Goal: Task Accomplishment & Management: Manage account settings

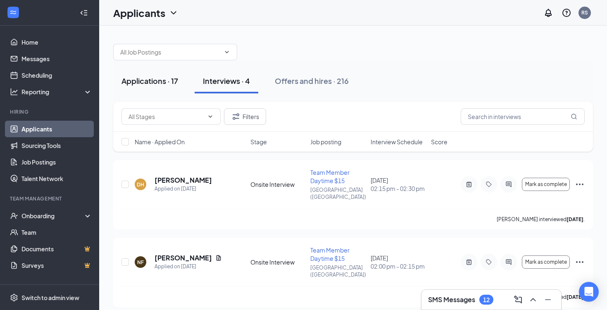
click at [138, 86] on button "Applications · 17" at bounding box center [149, 81] width 73 height 25
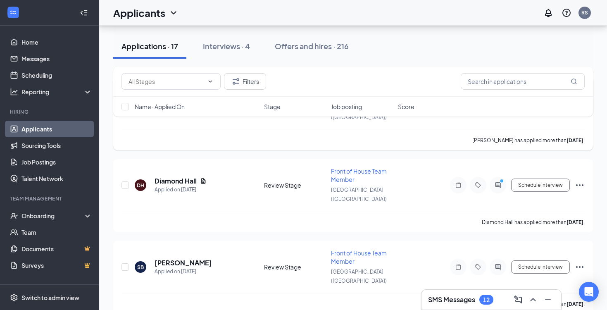
scroll to position [244, 0]
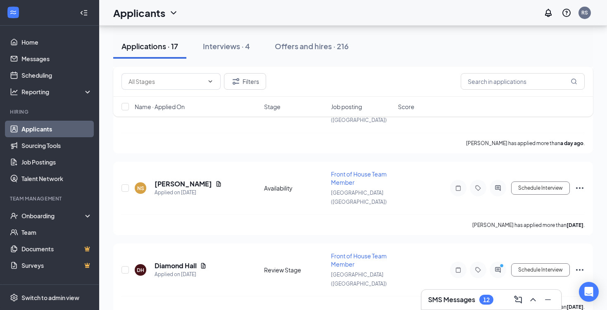
click at [537, 2] on div "Applicants RS" at bounding box center [353, 13] width 508 height 26
click at [231, 54] on button "Interviews · 4" at bounding box center [227, 46] width 64 height 25
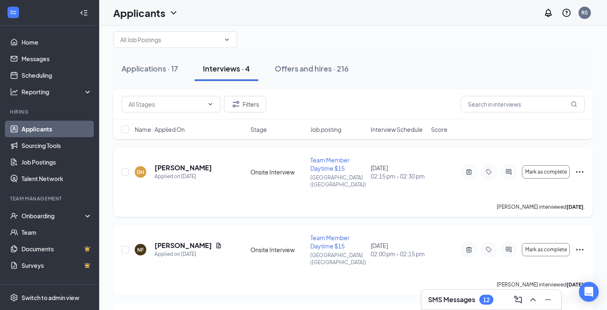
scroll to position [16, 0]
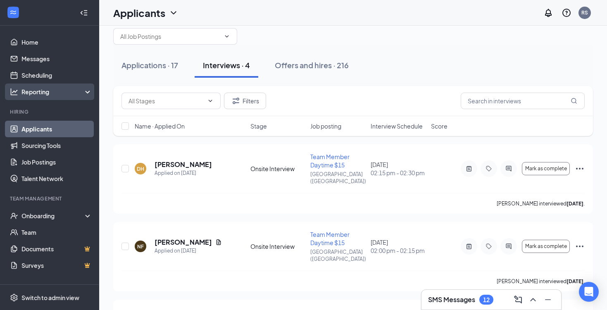
click at [79, 96] on div "Reporting" at bounding box center [49, 91] width 99 height 17
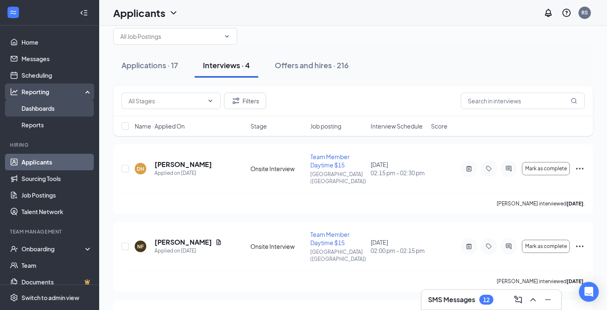
click at [50, 114] on link "Dashboards" at bounding box center [56, 108] width 71 height 17
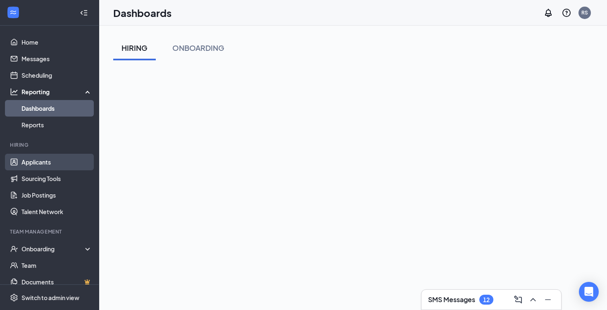
click at [40, 159] on link "Applicants" at bounding box center [56, 162] width 71 height 17
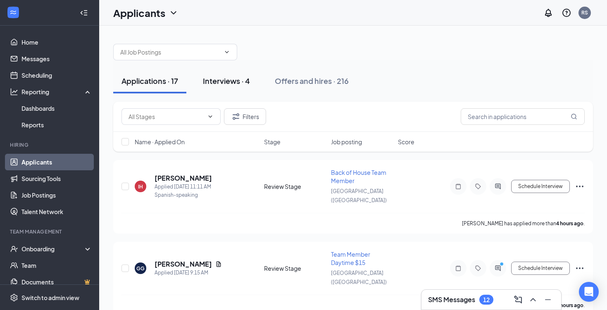
click at [234, 72] on button "Interviews · 4" at bounding box center [227, 81] width 64 height 25
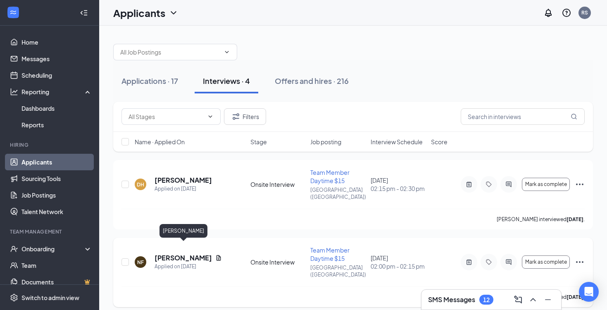
click at [169, 253] on h5 "[PERSON_NAME]" at bounding box center [182, 257] width 57 height 9
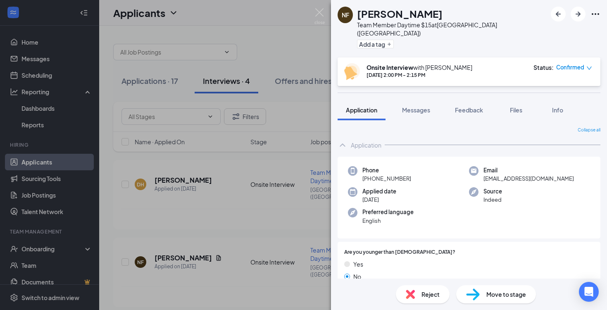
click at [283, 167] on div "NF [PERSON_NAME] Team Member Daytime $15 at [GEOGRAPHIC_DATA] ([GEOGRAPHIC_DATA…" at bounding box center [303, 155] width 607 height 310
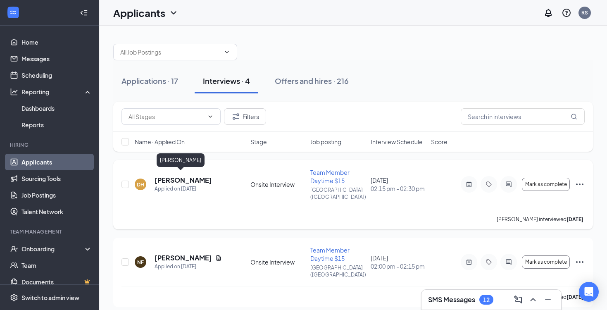
click at [162, 178] on h5 "[PERSON_NAME]" at bounding box center [182, 180] width 57 height 9
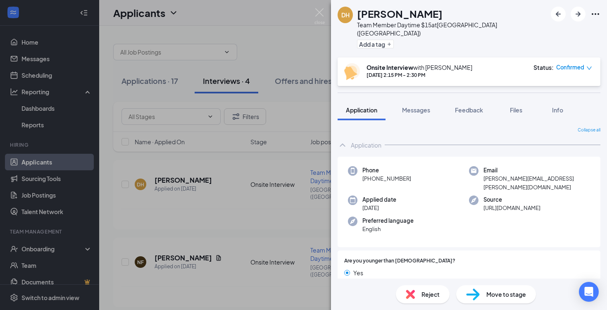
click at [119, 202] on div "DH [PERSON_NAME] Team Member Daytime $15 at [GEOGRAPHIC_DATA] ([GEOGRAPHIC_DATA…" at bounding box center [303, 155] width 607 height 310
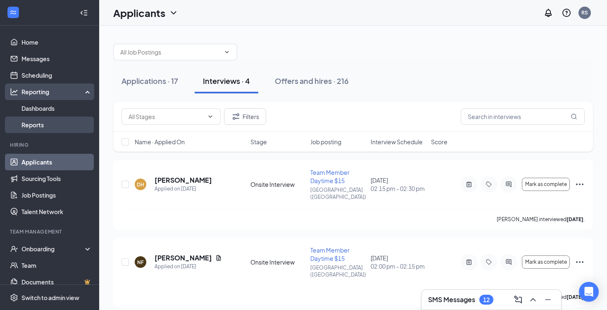
click at [43, 123] on link "Reports" at bounding box center [56, 124] width 71 height 17
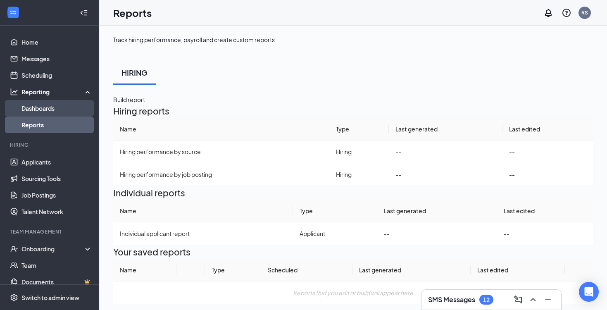
click at [50, 108] on link "Dashboards" at bounding box center [56, 108] width 71 height 17
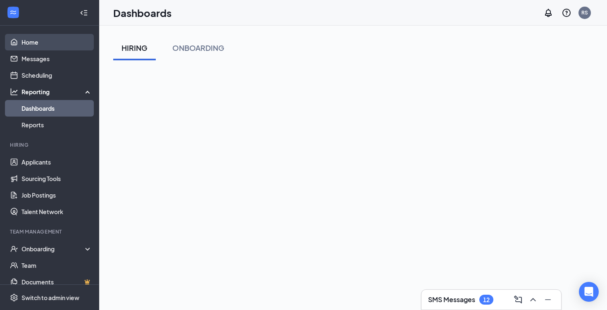
click at [50, 38] on link "Home" at bounding box center [56, 42] width 71 height 17
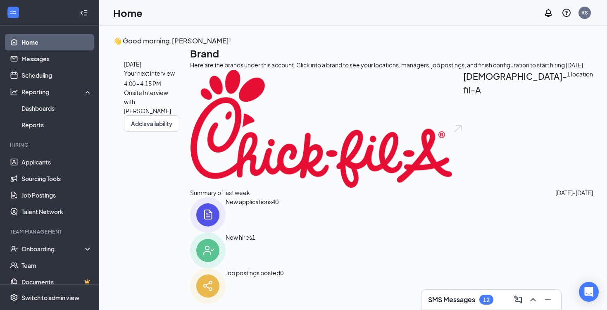
drag, startPoint x: 333, startPoint y: 2, endPoint x: 474, endPoint y: 2, distance: 141.3
click at [466, 2] on div "Home RS" at bounding box center [353, 13] width 508 height 26
click at [390, 32] on div "👋 Good morning, [PERSON_NAME] ! [DATE] Your next interview 4:00 - 4:15 PM Onsit…" at bounding box center [353, 177] width 508 height 302
click at [85, 252] on div "Onboarding" at bounding box center [49, 248] width 99 height 17
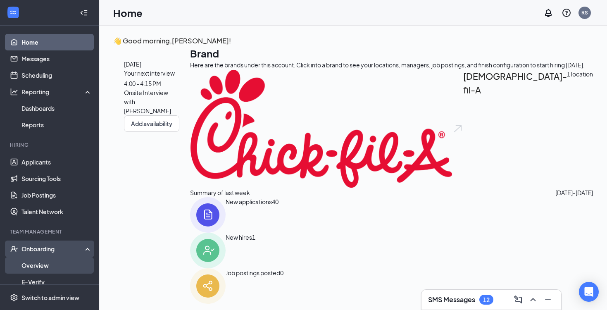
click at [59, 268] on link "Overview" at bounding box center [56, 265] width 71 height 17
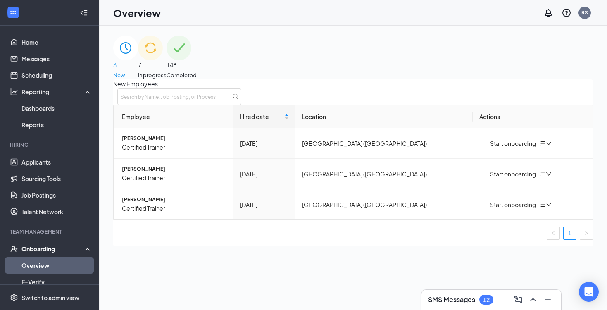
click at [166, 45] on div "7 In progress" at bounding box center [152, 58] width 28 height 44
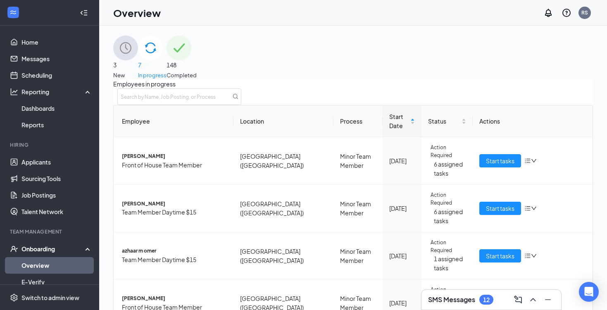
scroll to position [194, 0]
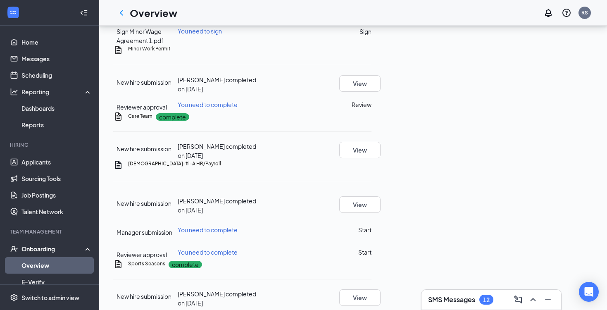
scroll to position [416, 0]
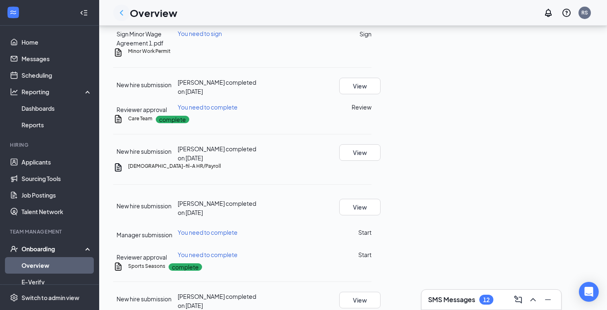
click at [117, 10] on icon "ChevronLeft" at bounding box center [121, 13] width 10 height 10
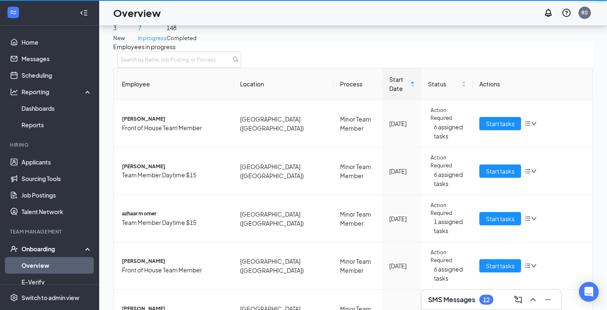
scroll to position [37, 0]
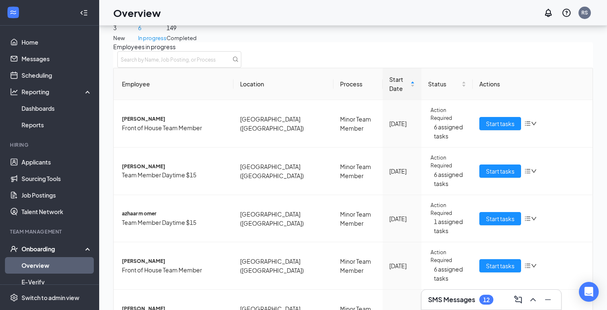
click at [117, 10] on h1 "Overview" at bounding box center [136, 13] width 47 height 14
click at [47, 168] on link "Applicants" at bounding box center [56, 162] width 71 height 17
